Goal: Task Accomplishment & Management: Manage account settings

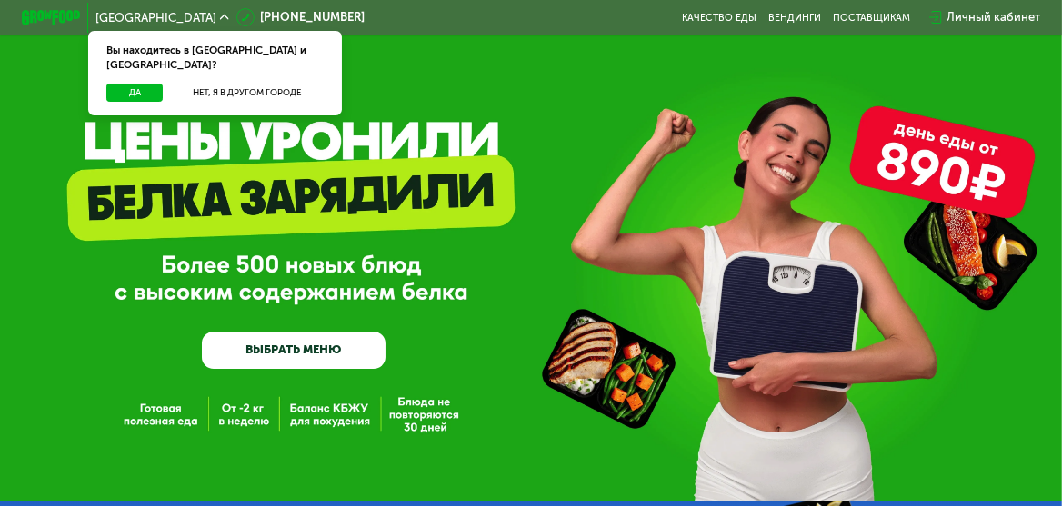
click at [974, 15] on div "Личный кабинет" at bounding box center [994, 16] width 94 height 17
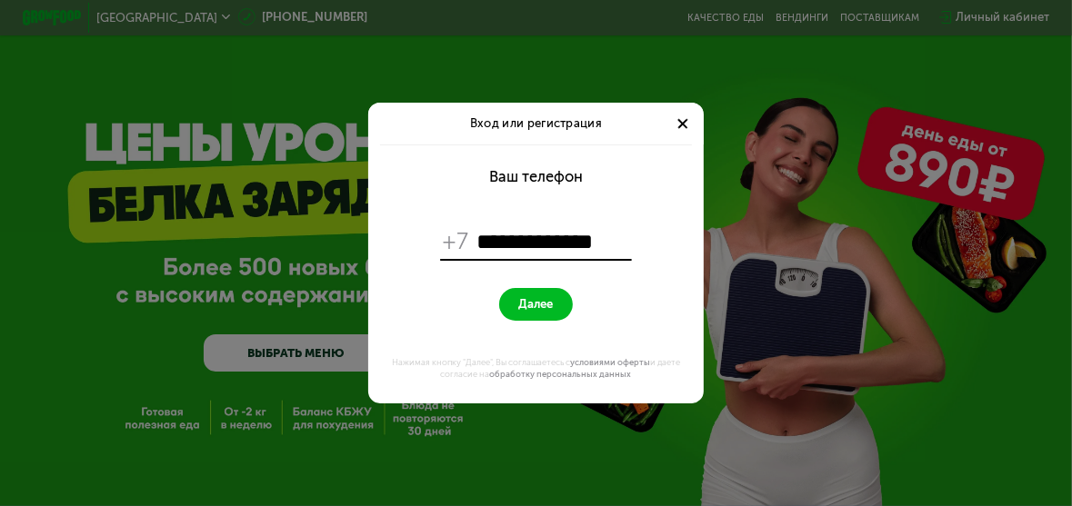
type input "**********"
click at [527, 306] on span "Далее" at bounding box center [536, 304] width 35 height 15
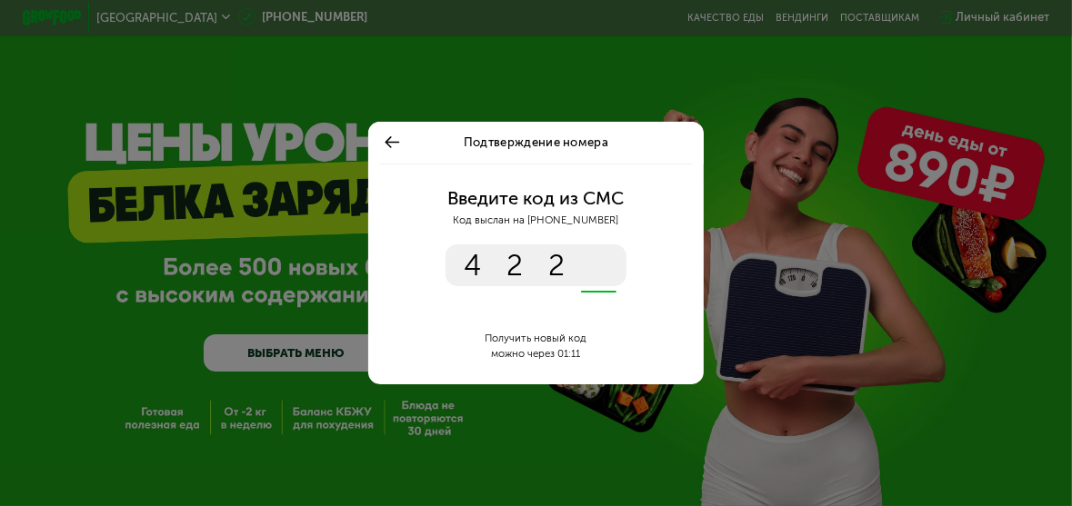
type input "****"
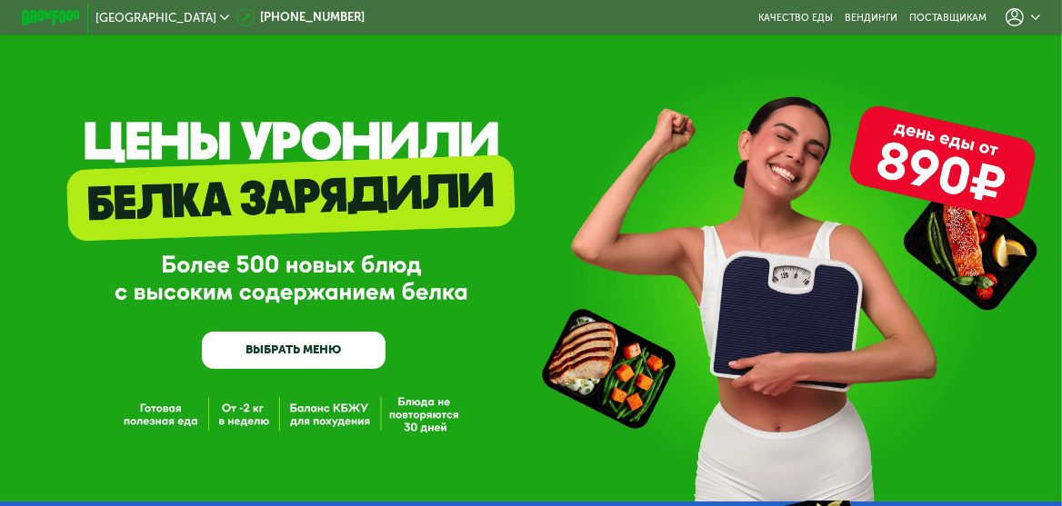
click at [1040, 16] on use at bounding box center [1035, 17] width 9 height 5
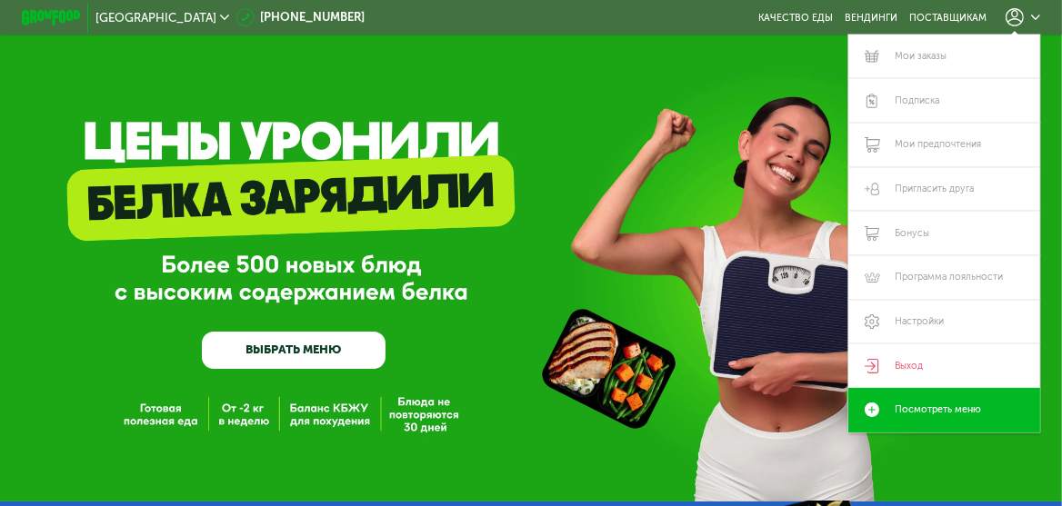
click at [479, 306] on div "GrowFood — доставка правильного питания ВЫБРАТЬ МЕНЮ" at bounding box center [531, 269] width 1062 height 199
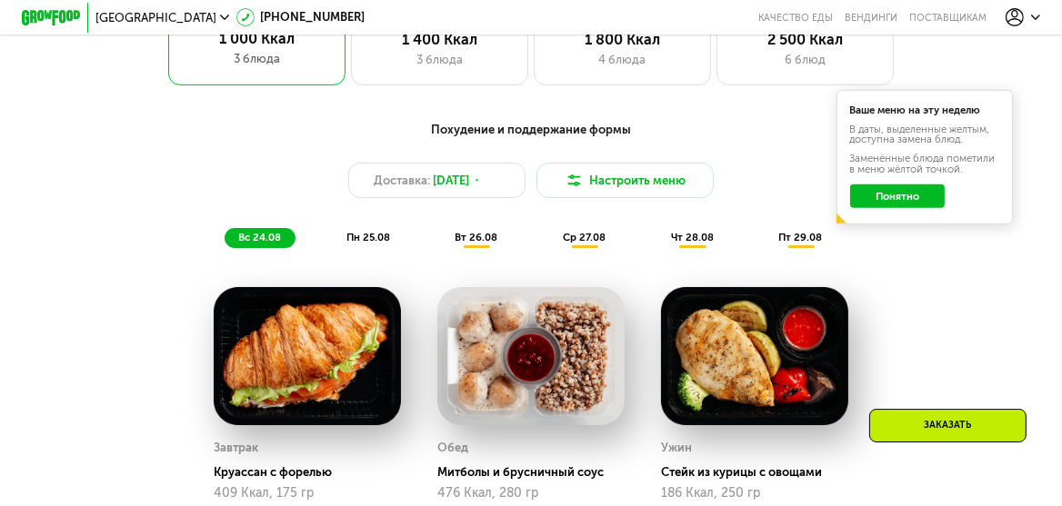
scroll to position [673, 0]
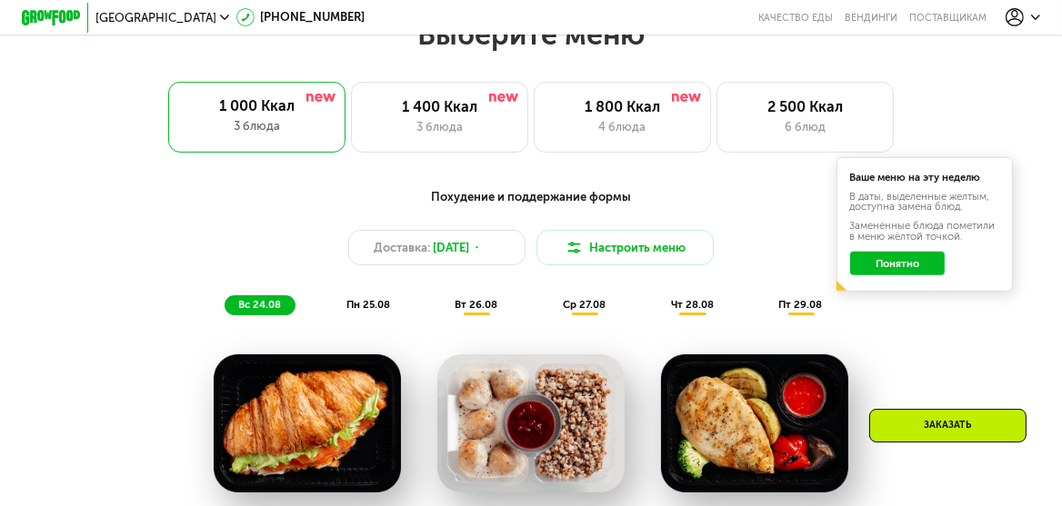
click at [893, 270] on button "Понятно" at bounding box center [897, 264] width 95 height 24
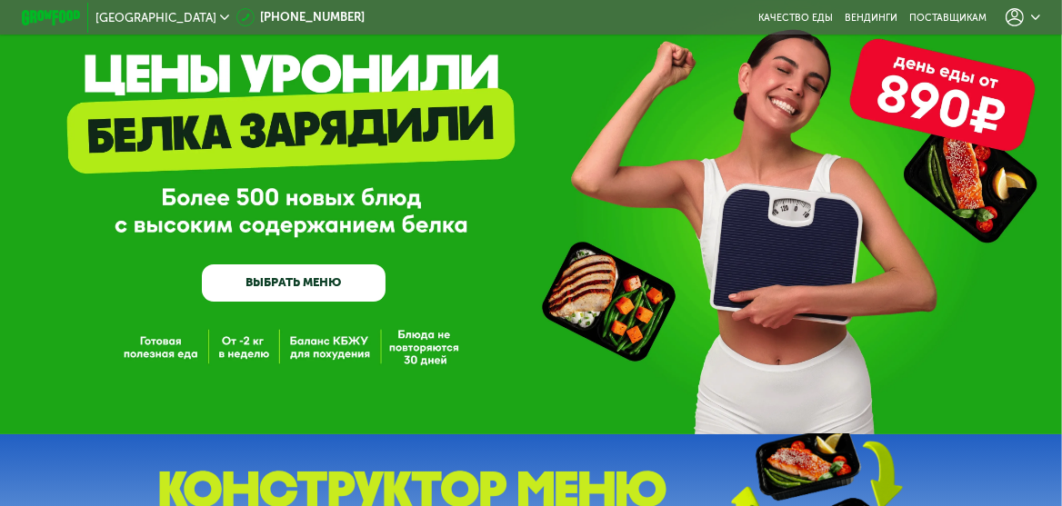
scroll to position [0, 0]
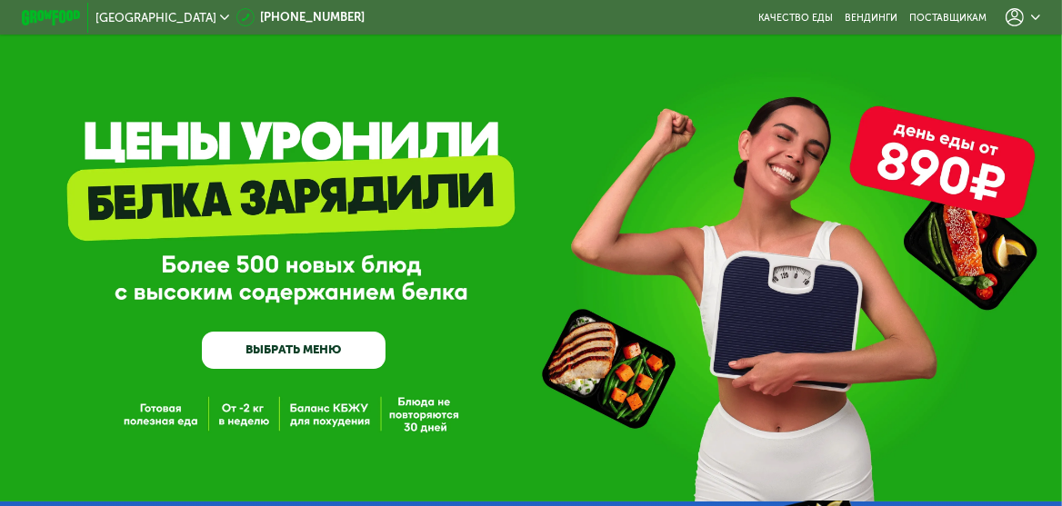
click at [304, 354] on link "ВЫБРАТЬ МЕНЮ" at bounding box center [294, 350] width 184 height 37
click at [220, 17] on icon at bounding box center [224, 17] width 9 height 9
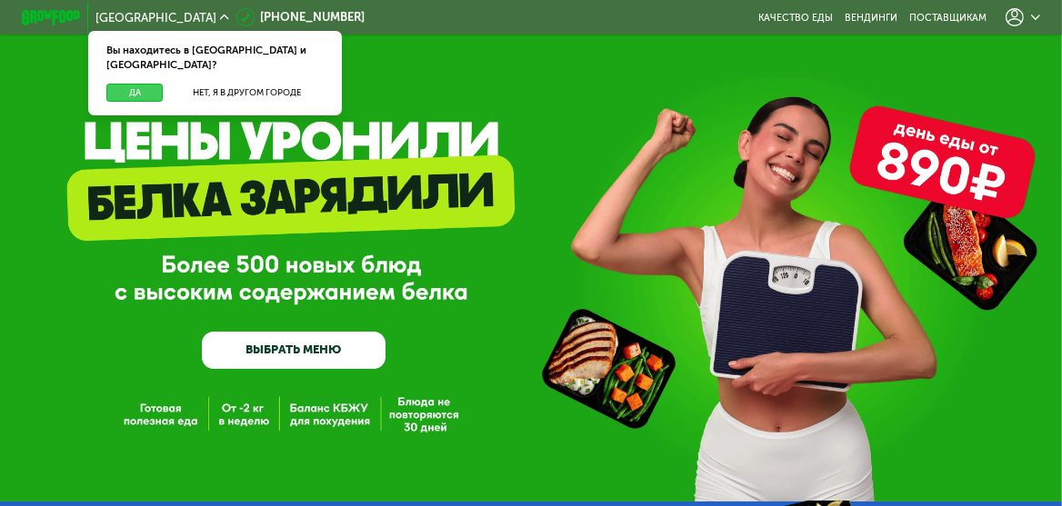
click at [139, 84] on button "Да" at bounding box center [134, 93] width 57 height 18
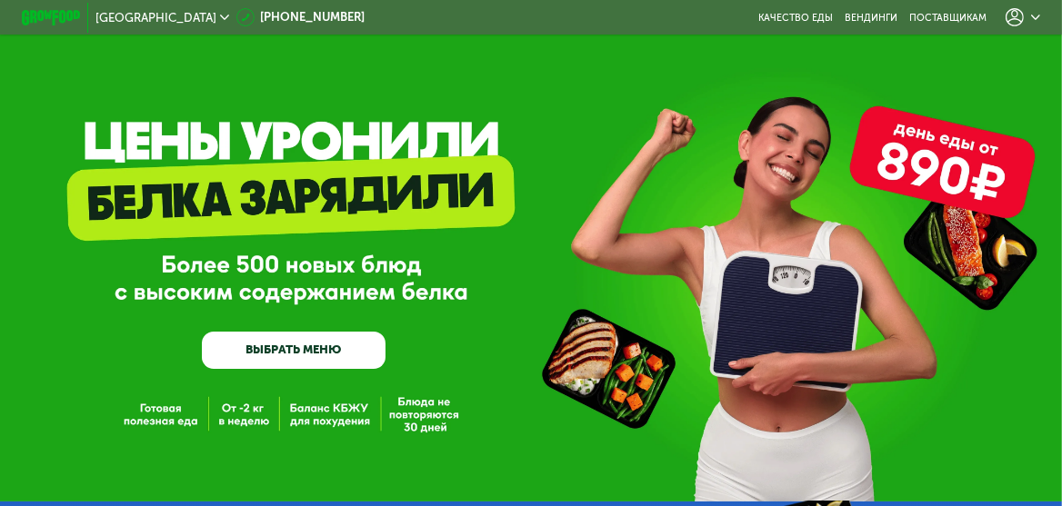
click at [275, 351] on link "ВЫБРАТЬ МЕНЮ" at bounding box center [294, 350] width 184 height 37
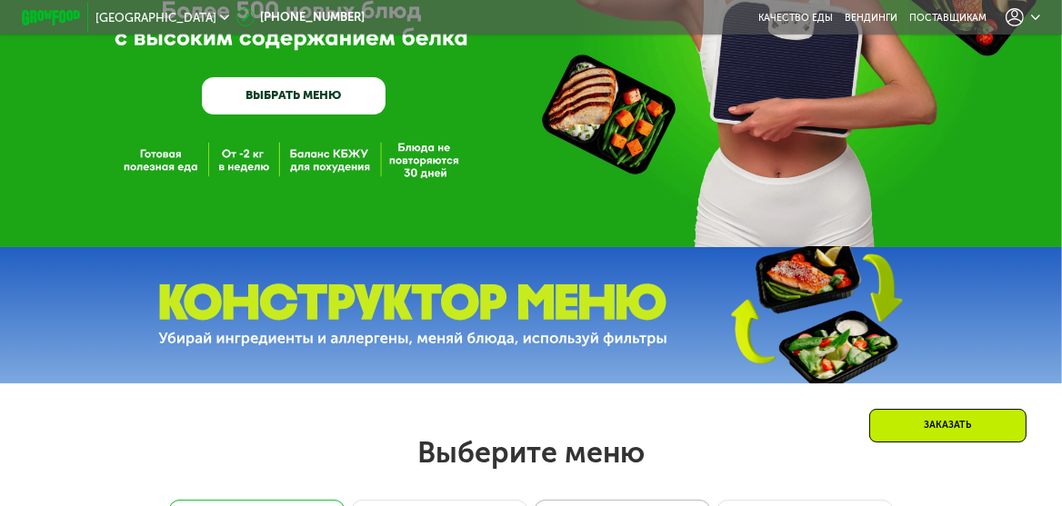
scroll to position [53, 0]
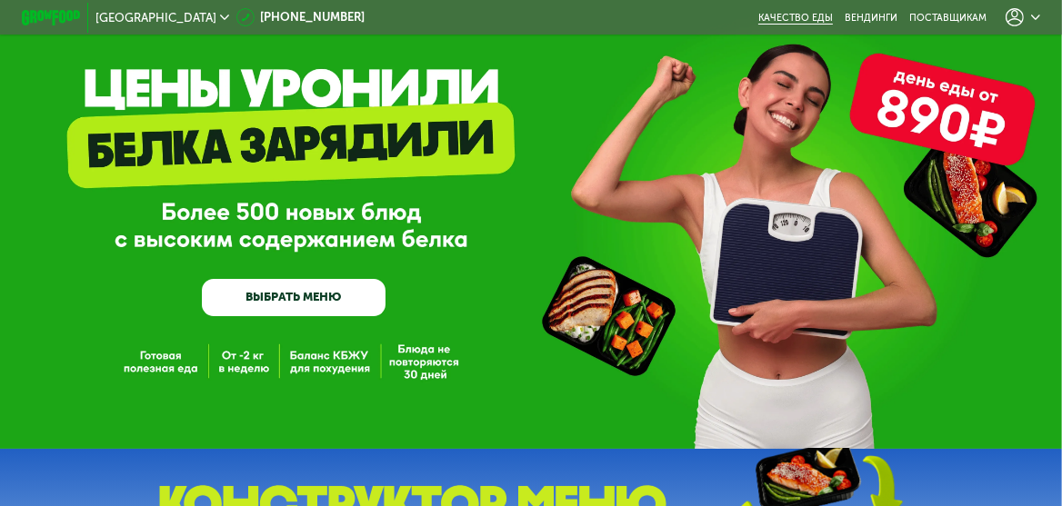
click at [816, 15] on link "Качество еды" at bounding box center [795, 18] width 75 height 12
click at [876, 17] on link "Вендинги" at bounding box center [871, 18] width 53 height 12
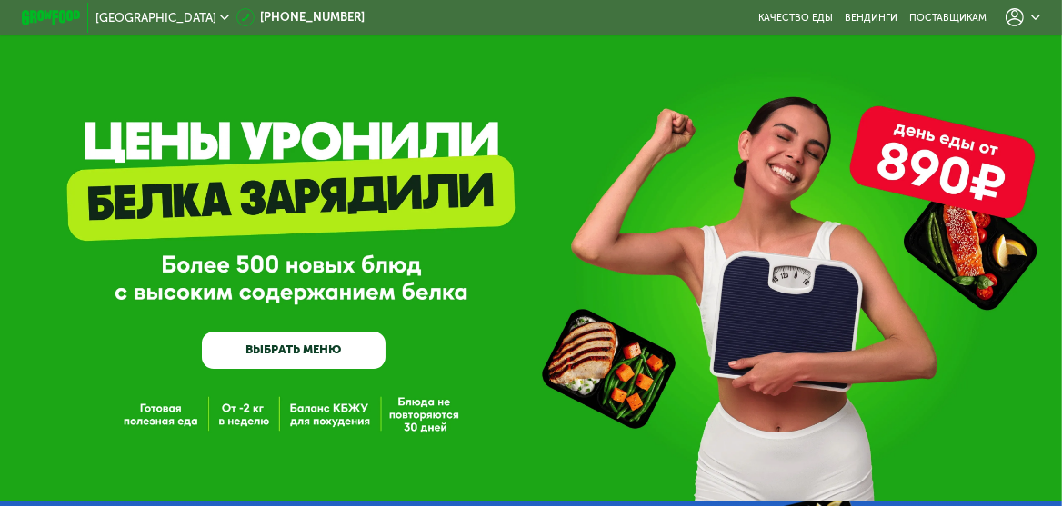
click at [1039, 15] on icon at bounding box center [1035, 17] width 9 height 9
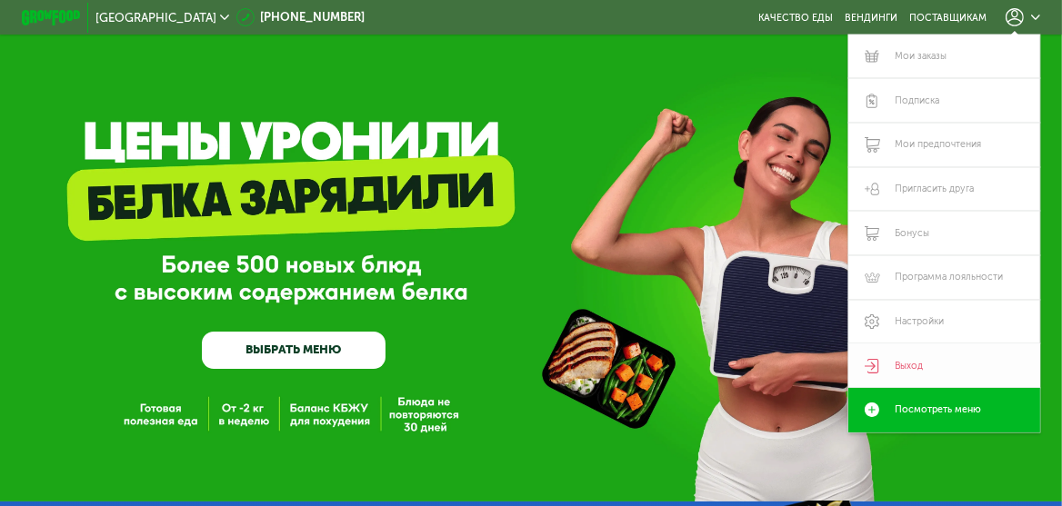
click at [879, 370] on icon at bounding box center [872, 366] width 15 height 15
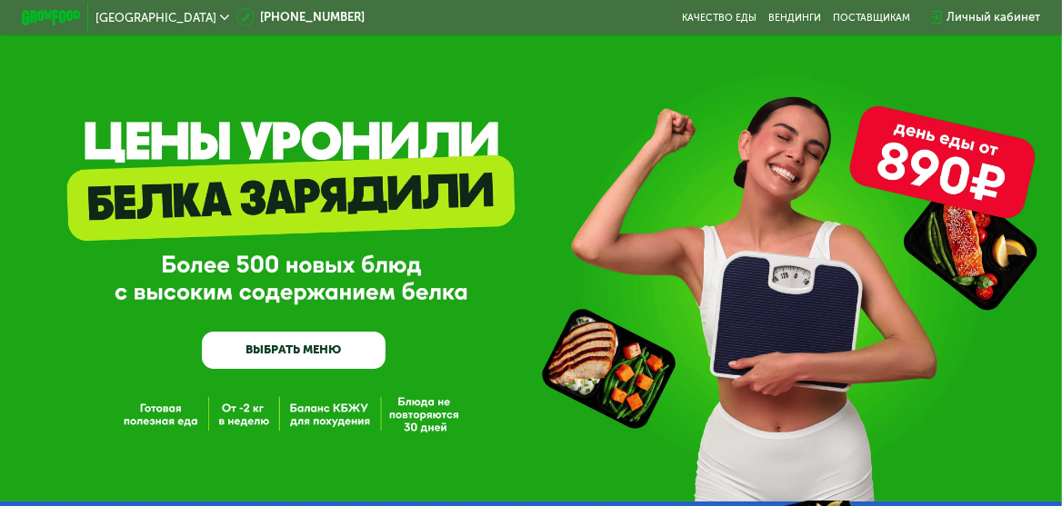
click at [966, 18] on div "Личный кабинет" at bounding box center [994, 16] width 94 height 17
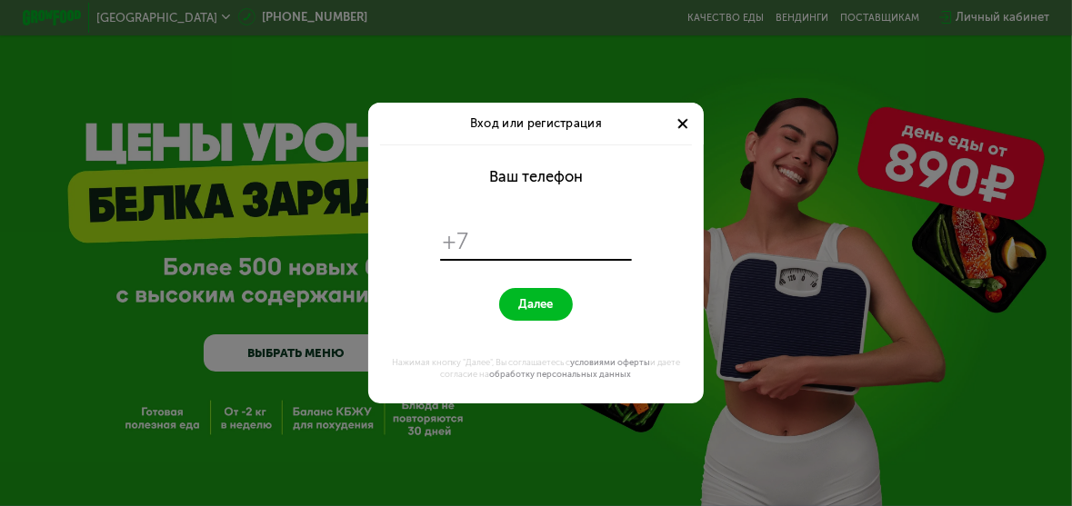
click at [683, 119] on div at bounding box center [683, 124] width 18 height 18
